Goal: Use online tool/utility

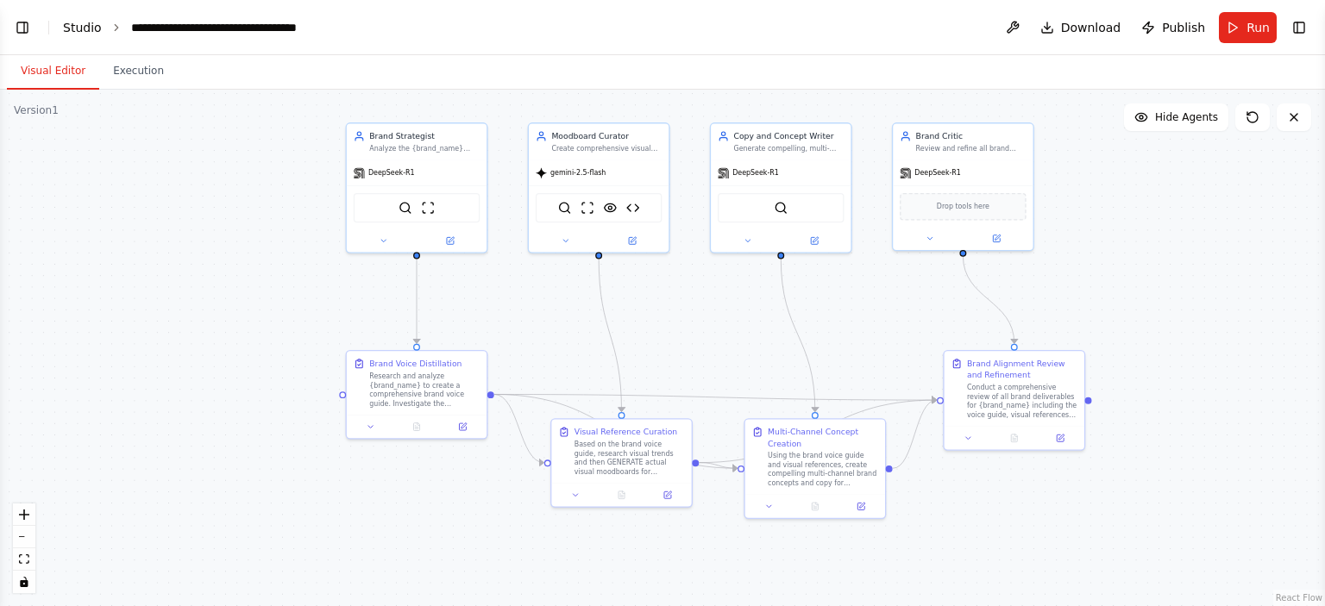
click at [85, 34] on link "Studio" at bounding box center [82, 28] width 39 height 14
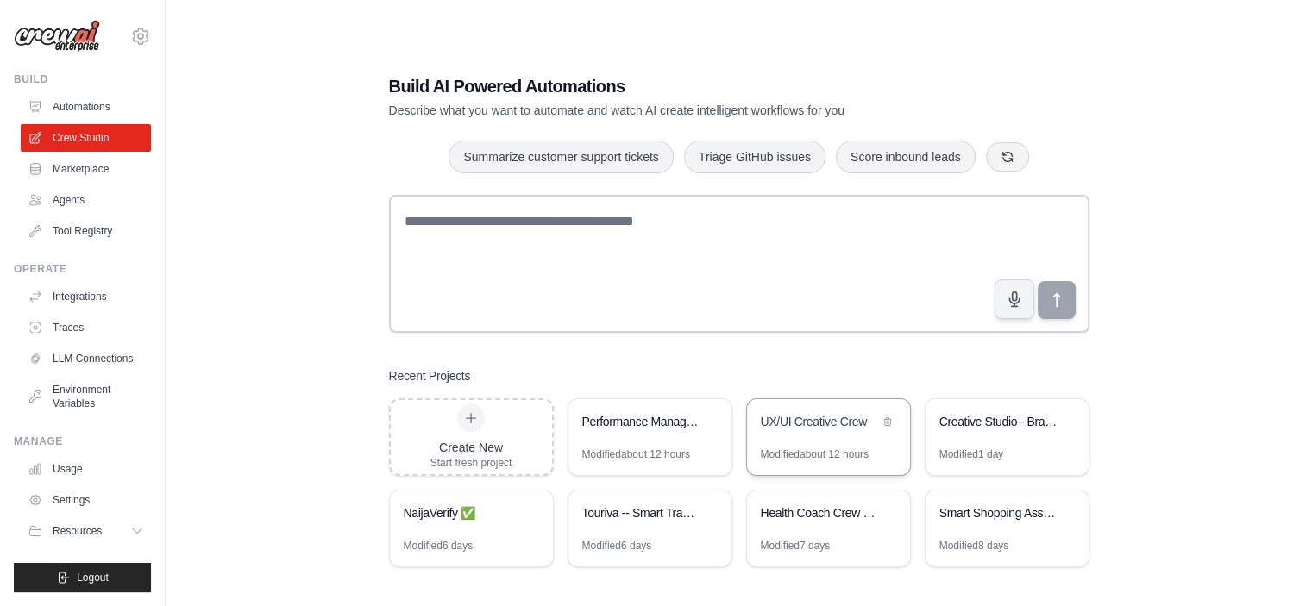
click at [799, 429] on div "UX/UI Creative Crew" at bounding box center [820, 421] width 118 height 17
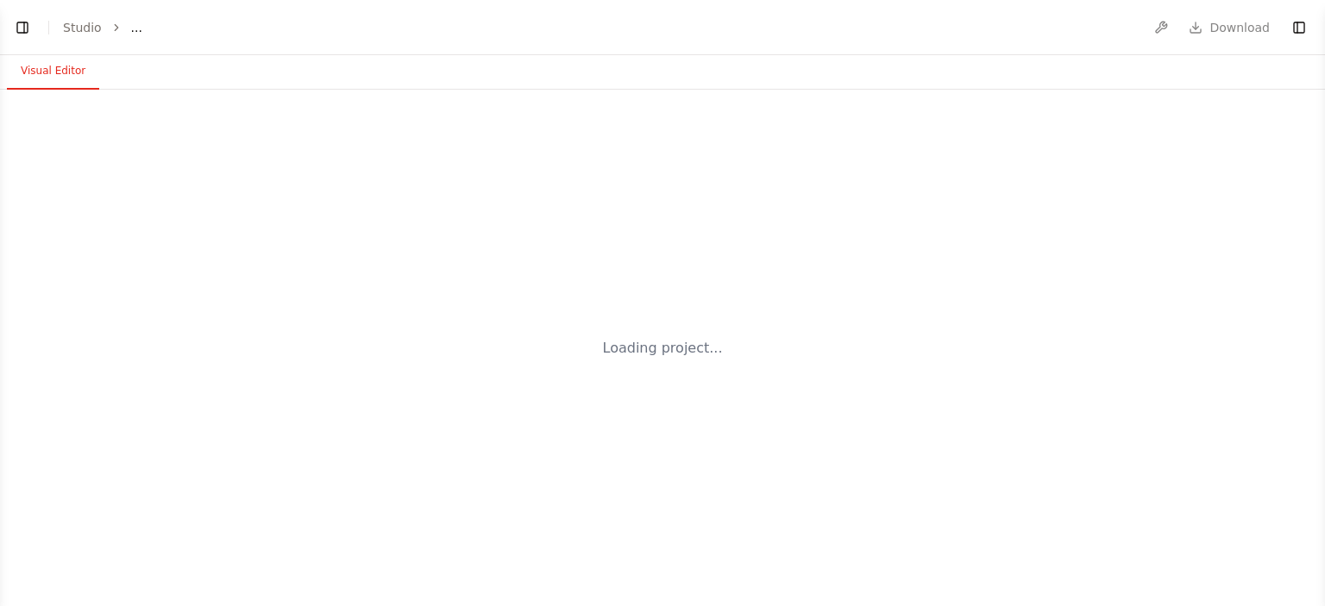
select select "****"
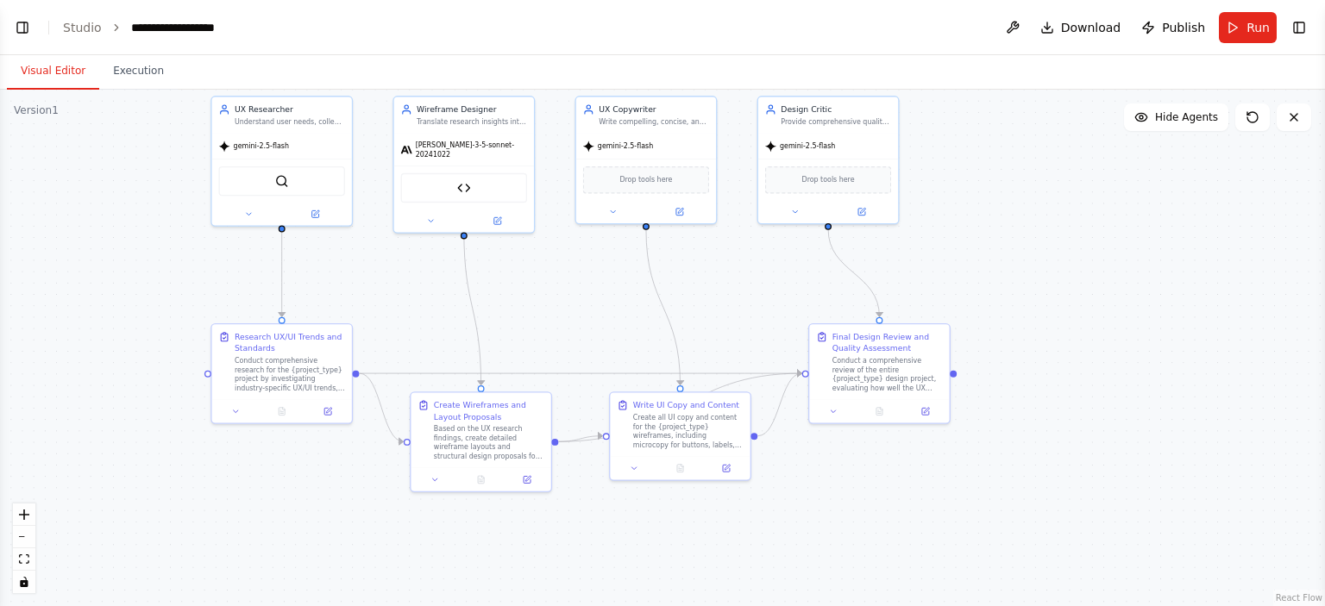
scroll to position [4466, 0]
drag, startPoint x: 657, startPoint y: 442, endPoint x: 602, endPoint y: 285, distance: 165.6
click at [602, 285] on div ".deletable-edge-delete-btn { width: 20px; height: 20px; border: 0px solid #ffff…" at bounding box center [662, 348] width 1325 height 517
click at [204, 291] on div ".deletable-edge-delete-btn { width: 20px; height: 20px; border: 0px solid #ffff…" at bounding box center [662, 348] width 1325 height 517
click at [321, 208] on button at bounding box center [315, 212] width 65 height 14
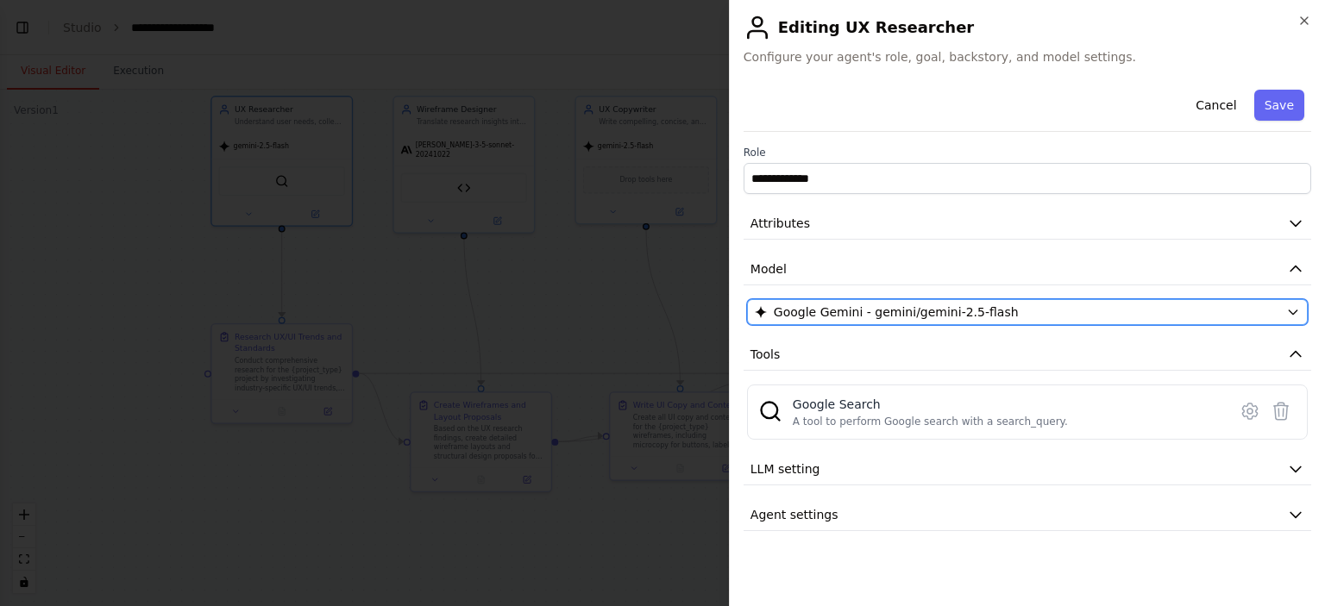
click at [861, 308] on span "Google Gemini - gemini/gemini-2.5-flash" at bounding box center [896, 312] width 245 height 17
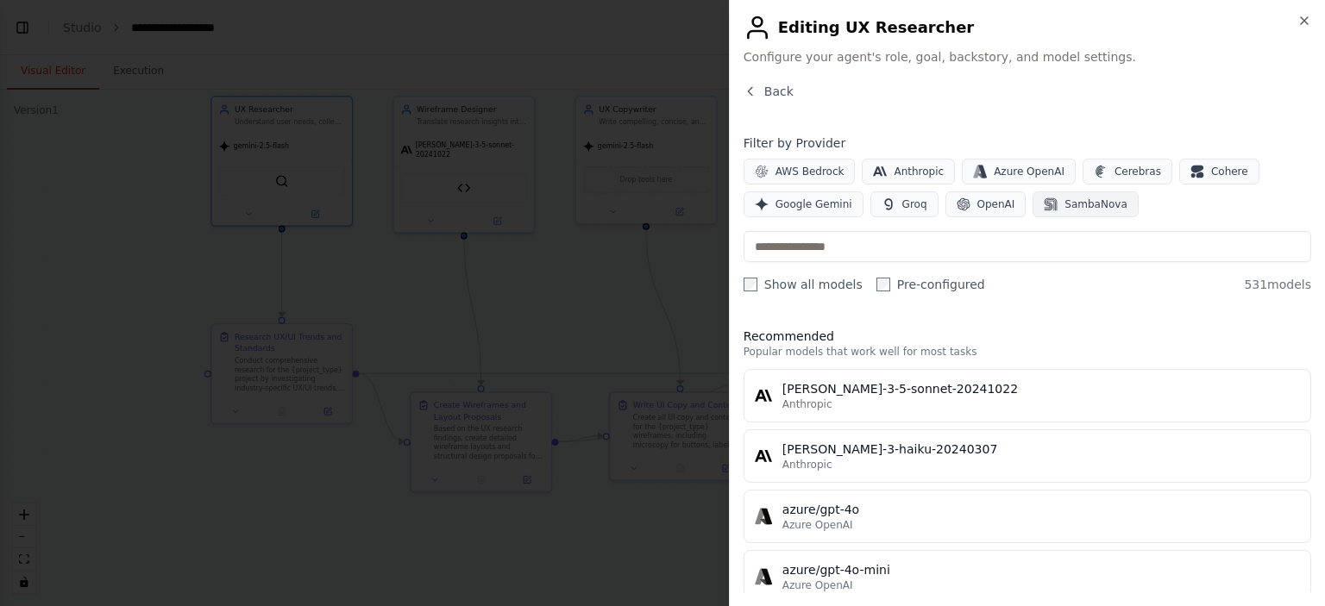
click at [1073, 203] on span "SambaNova" at bounding box center [1095, 204] width 62 height 14
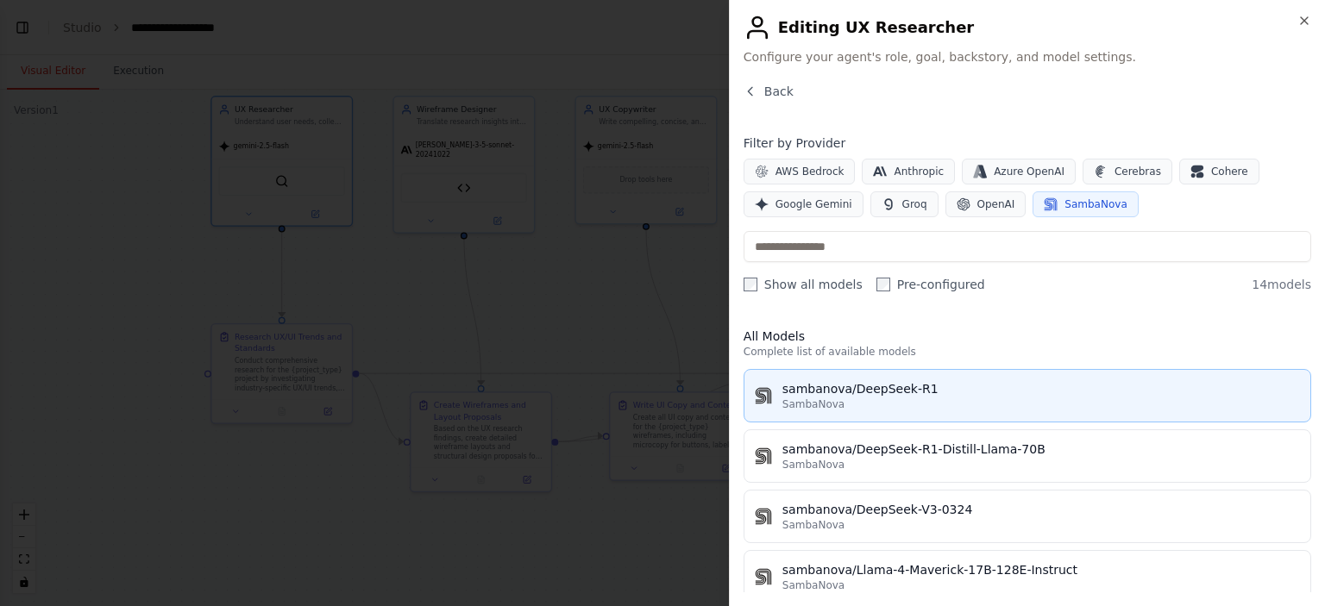
click at [848, 403] on div "SambaNova" at bounding box center [1040, 405] width 517 height 14
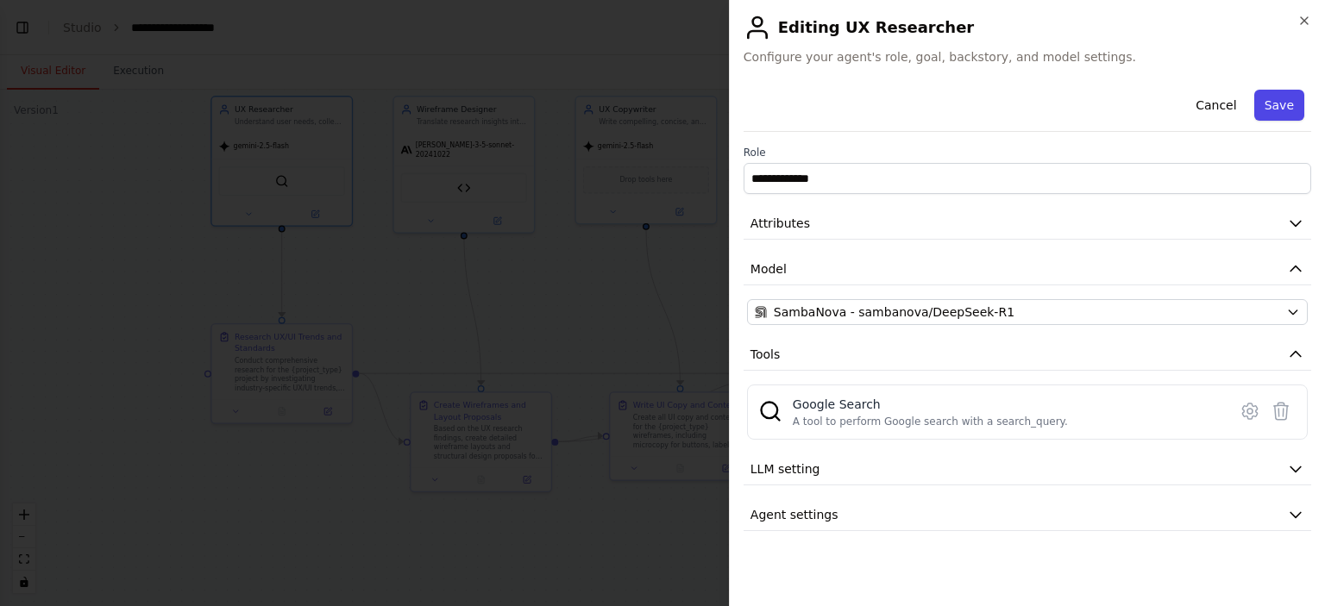
click at [1273, 108] on button "Save" at bounding box center [1279, 105] width 50 height 31
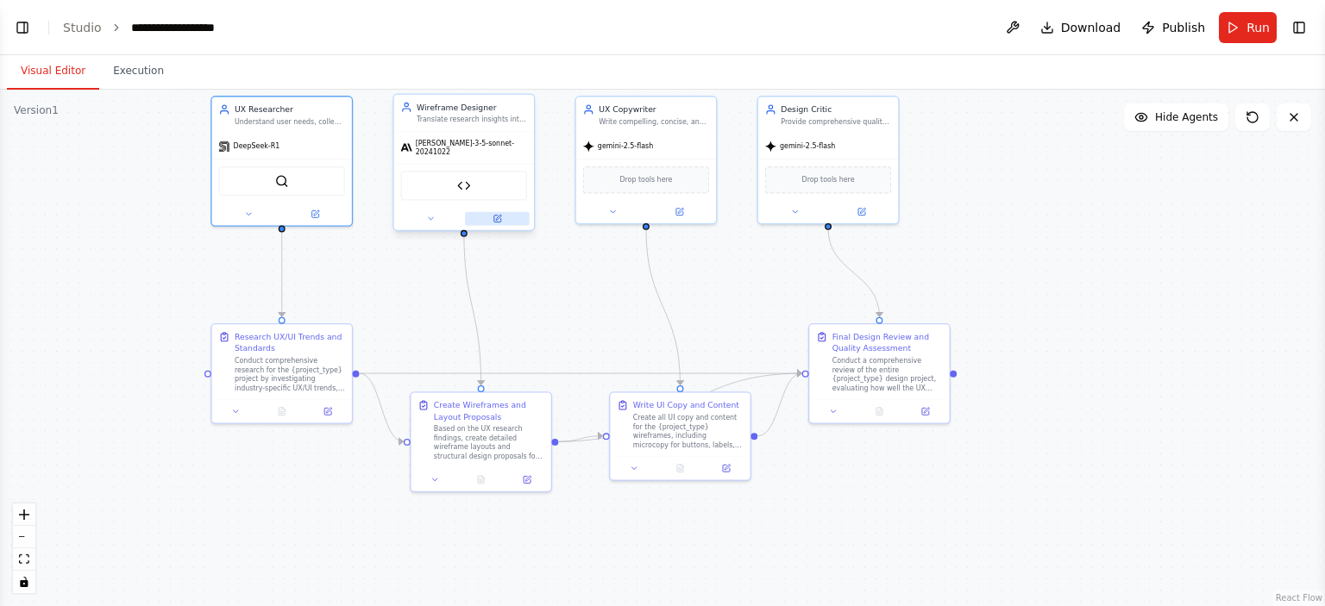
click at [499, 216] on icon at bounding box center [496, 219] width 7 height 7
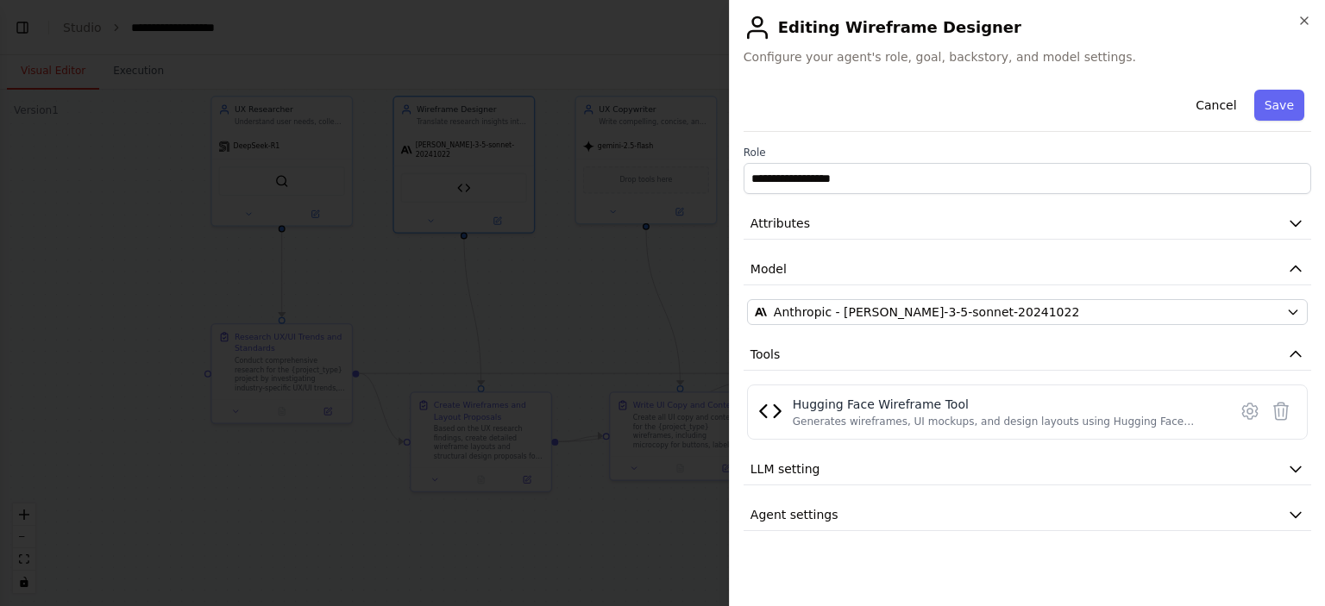
click at [600, 289] on div at bounding box center [662, 303] width 1325 height 606
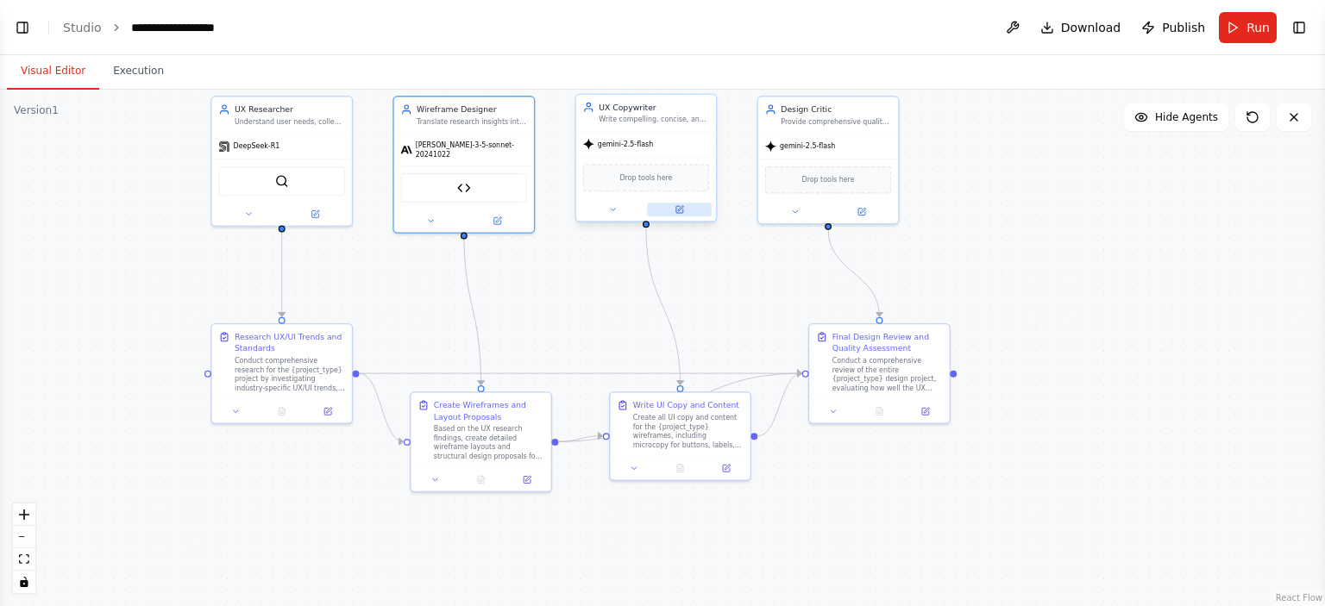
click at [674, 210] on icon at bounding box center [678, 209] width 9 height 9
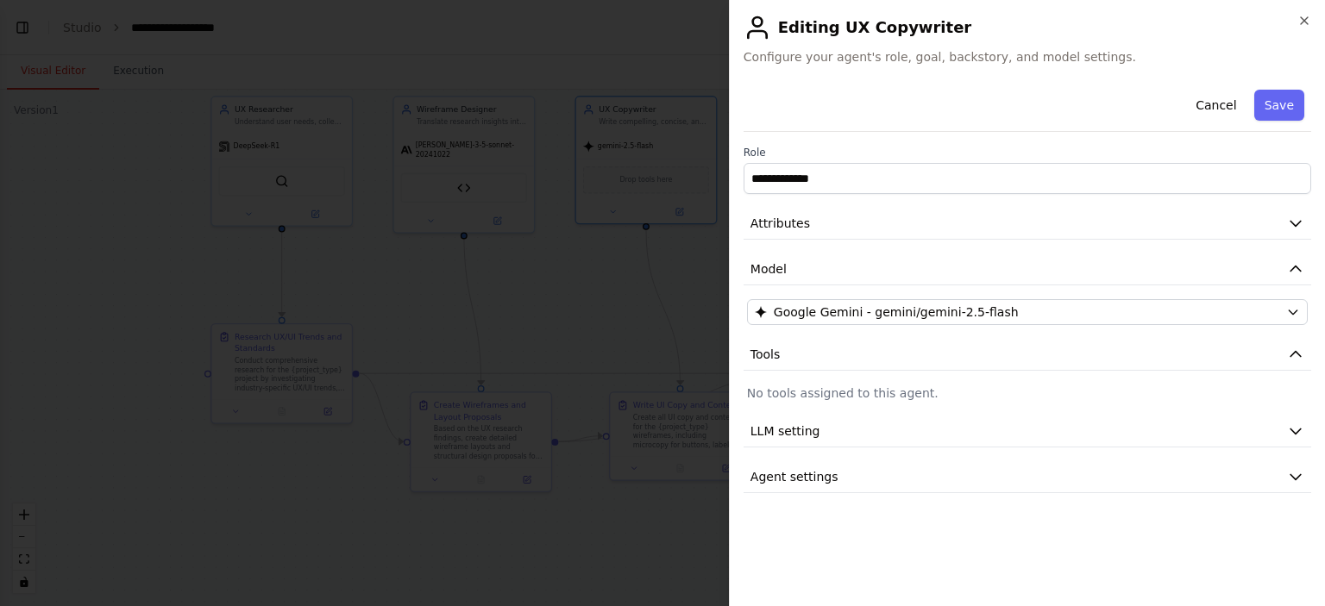
click at [605, 306] on div at bounding box center [662, 303] width 1325 height 606
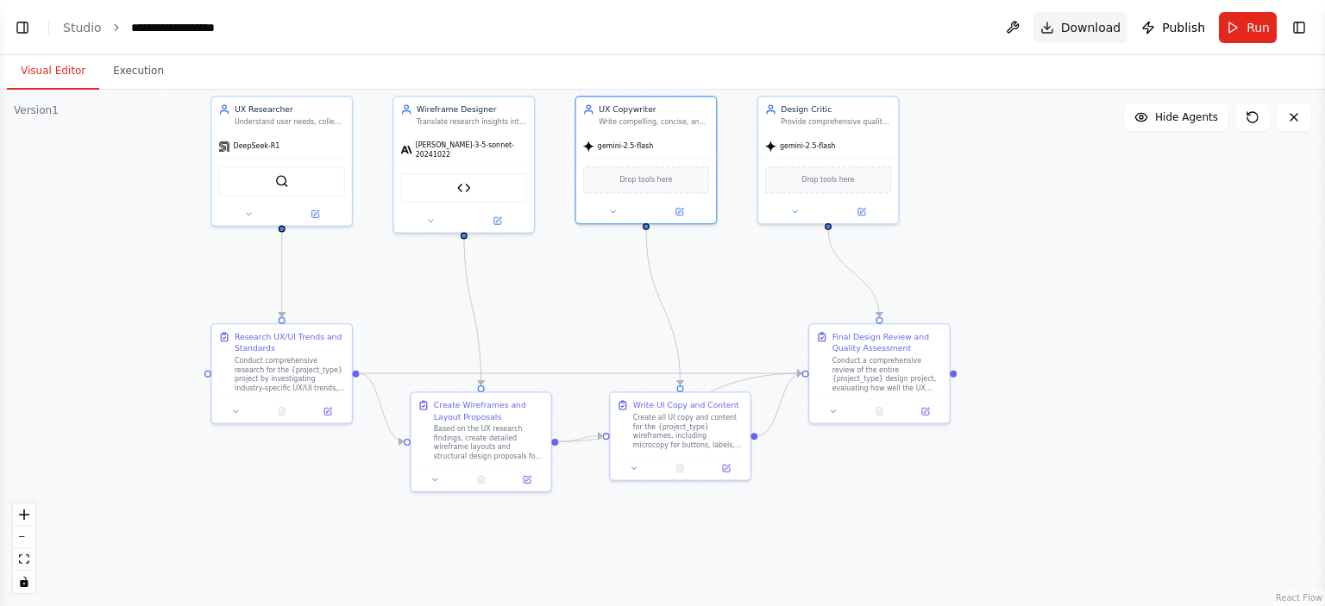
click at [1083, 31] on span "Download" at bounding box center [1091, 27] width 60 height 17
